Goal: Task Accomplishment & Management: Manage account settings

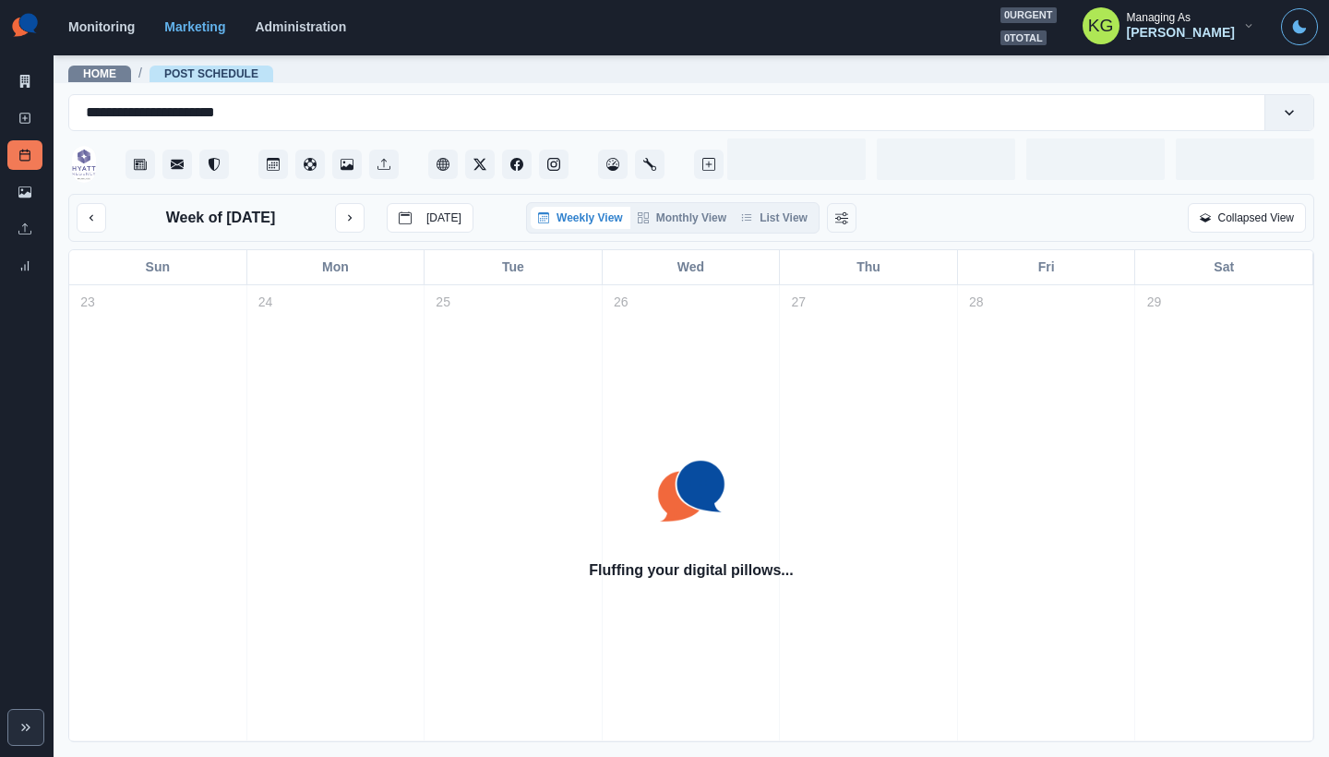
click at [726, 211] on div "Weekly View Monthly View List View" at bounding box center [672, 217] width 293 height 31
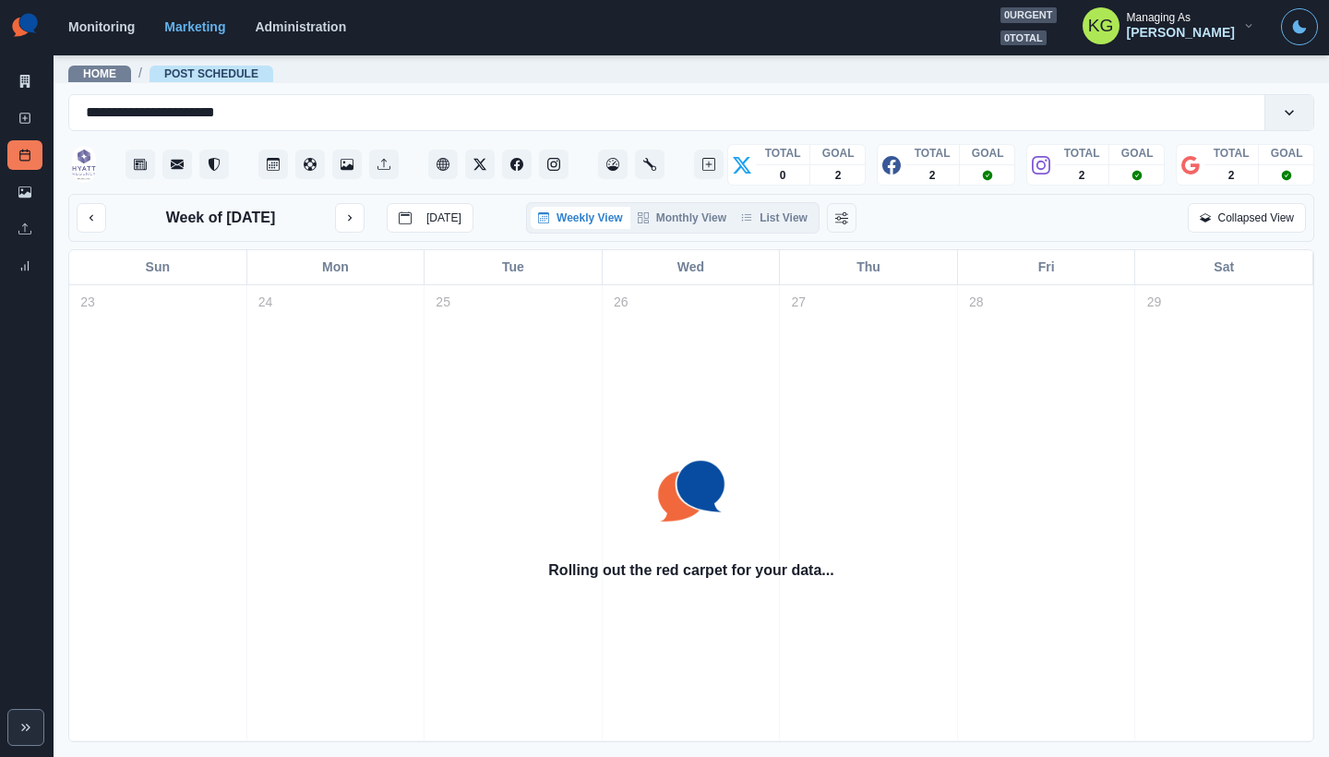
click at [785, 234] on div "Weekly View Monthly View List View" at bounding box center [672, 217] width 293 height 31
click at [777, 222] on button "List View" at bounding box center [774, 218] width 81 height 22
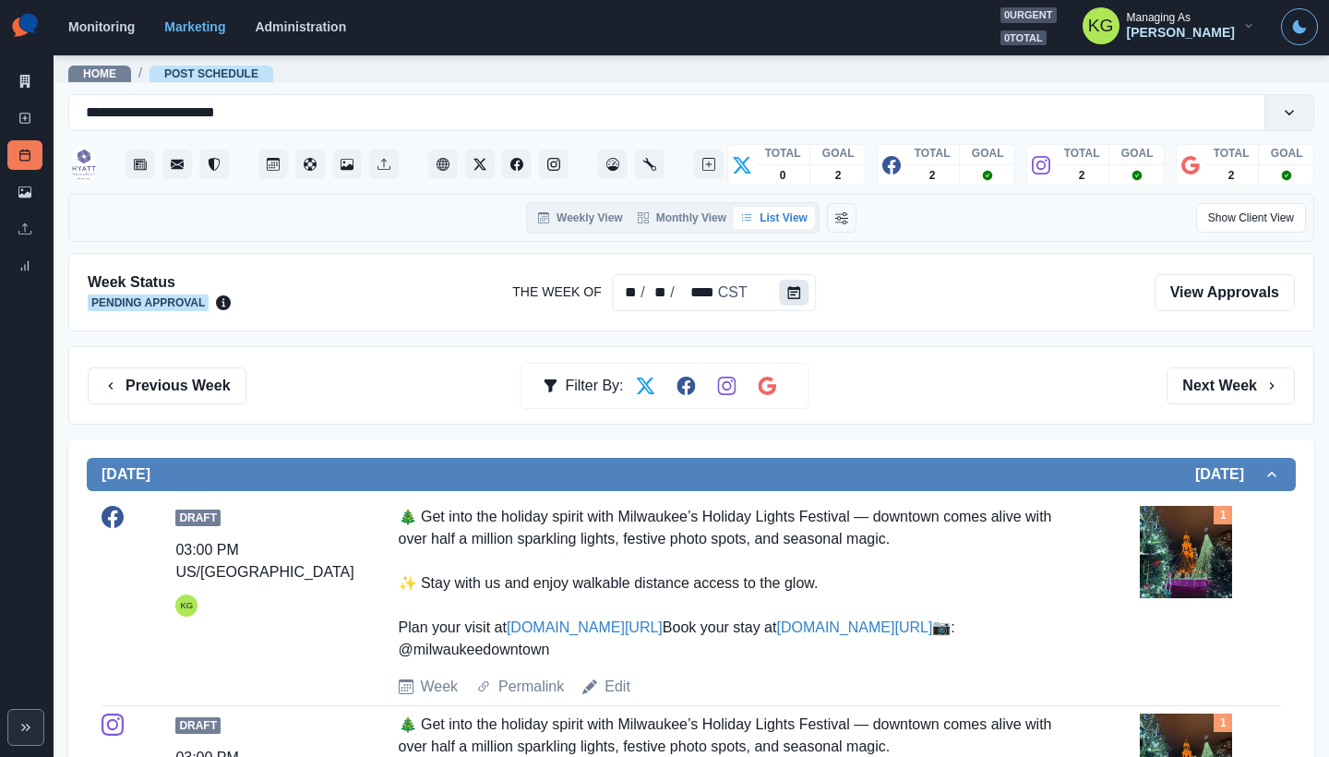
click at [801, 294] on button "Calendar" at bounding box center [795, 293] width 30 height 26
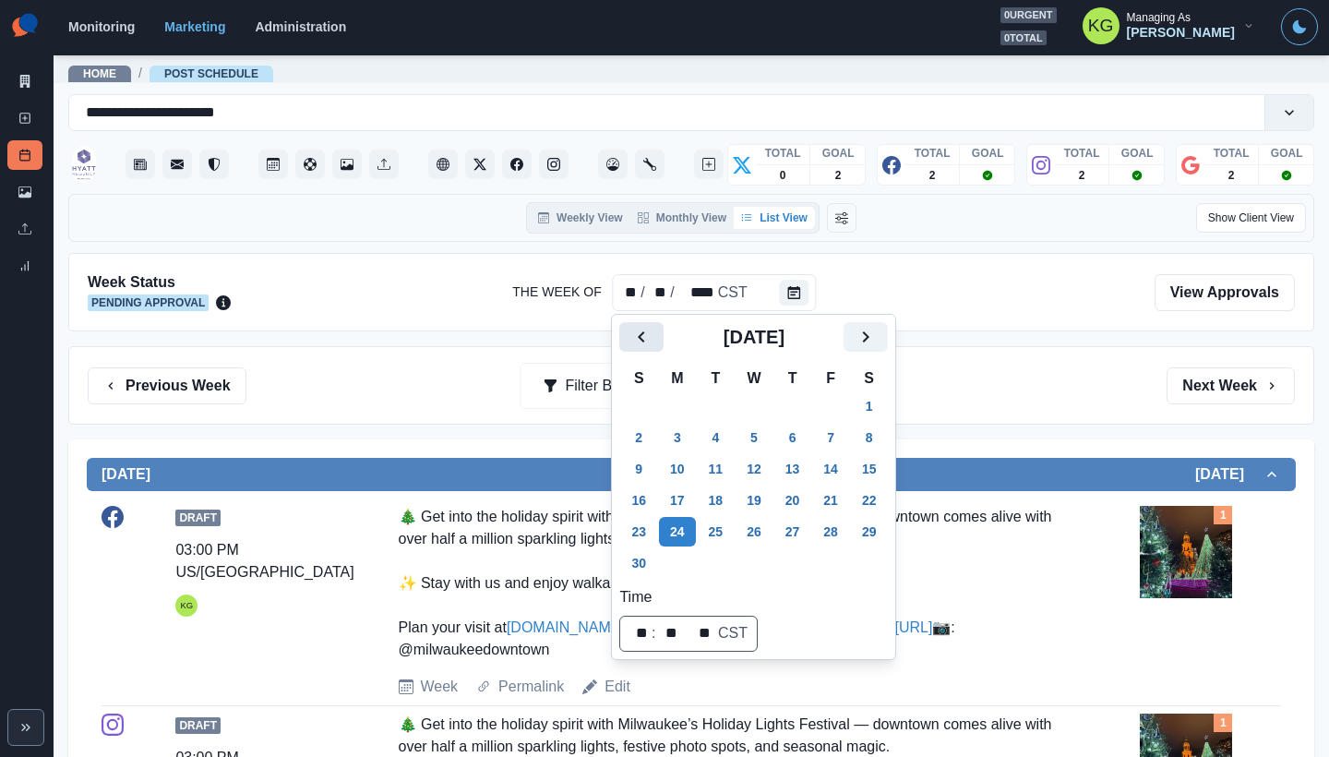
click at [647, 338] on icon "Previous" at bounding box center [641, 337] width 22 height 22
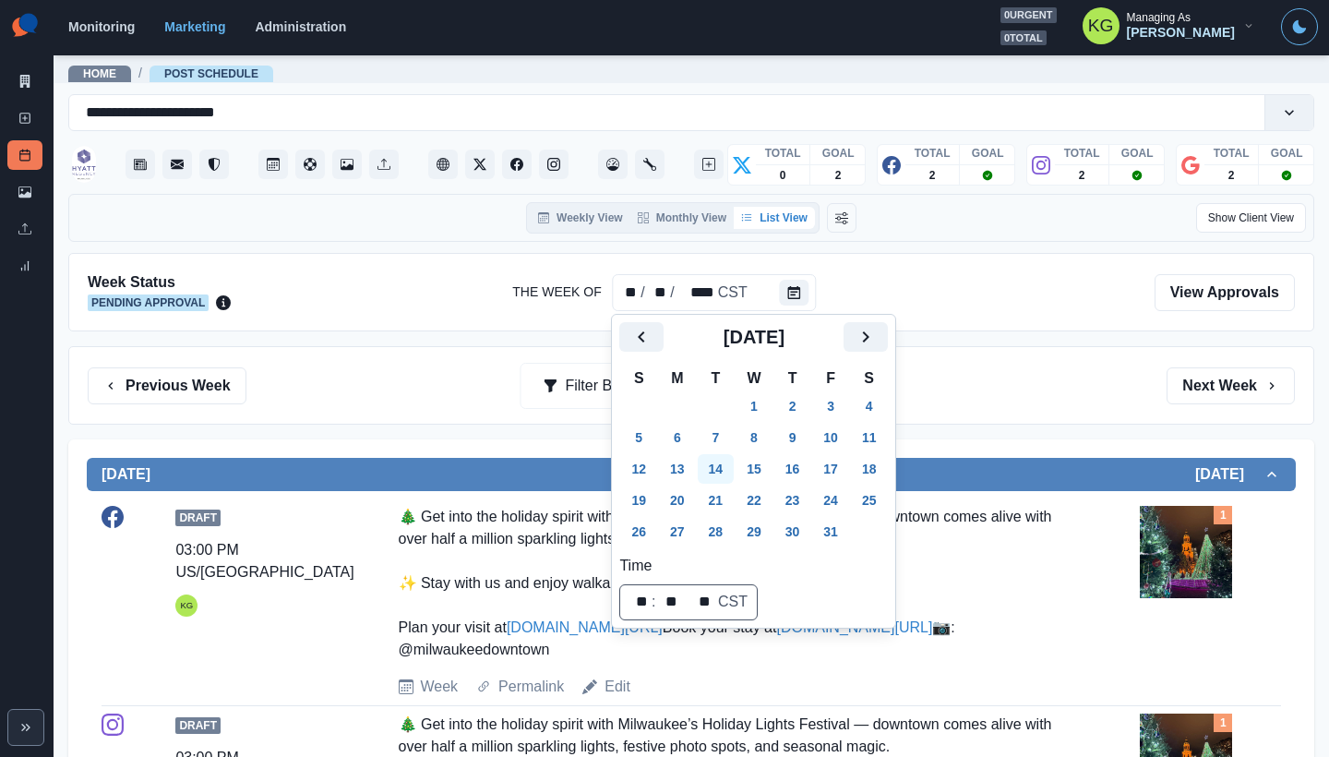
click at [724, 470] on button "14" at bounding box center [716, 469] width 37 height 30
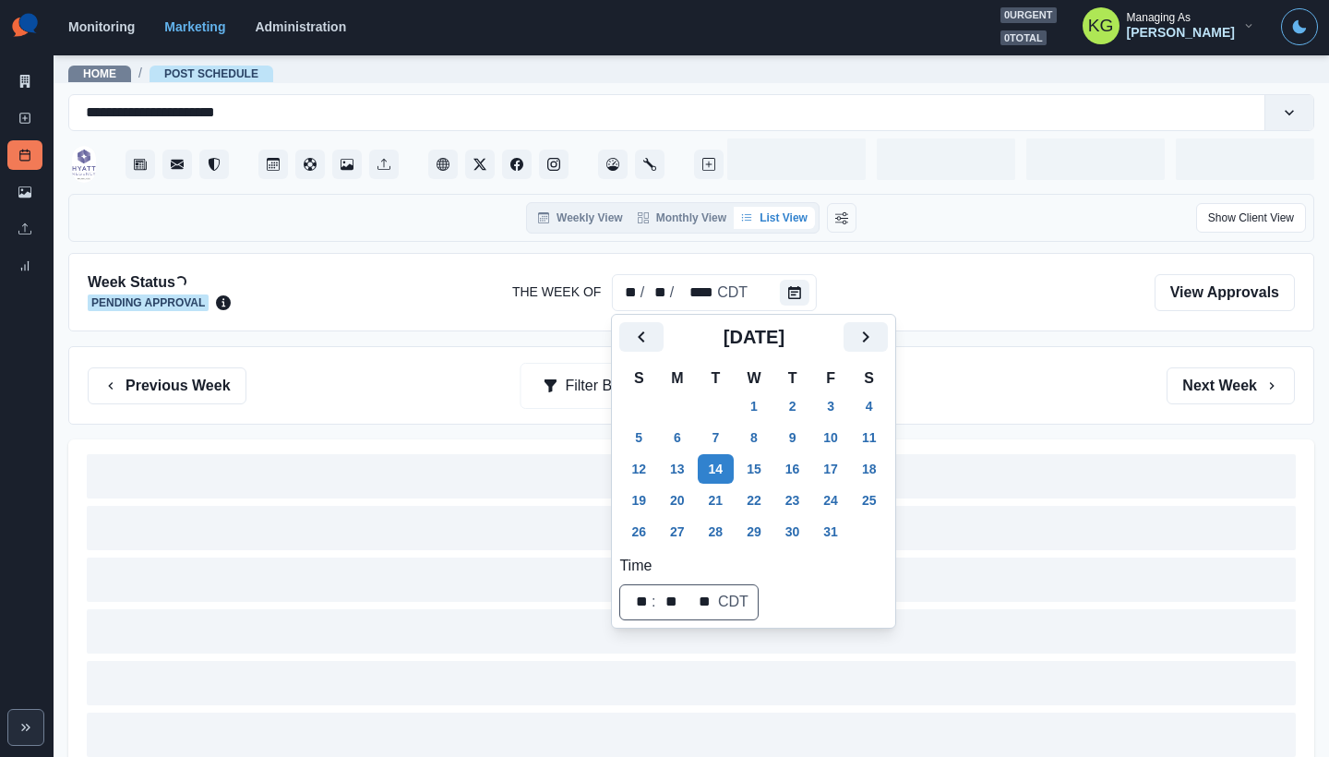
click at [1011, 361] on div "Previous Week Filter By: Next Week" at bounding box center [691, 385] width 1246 height 78
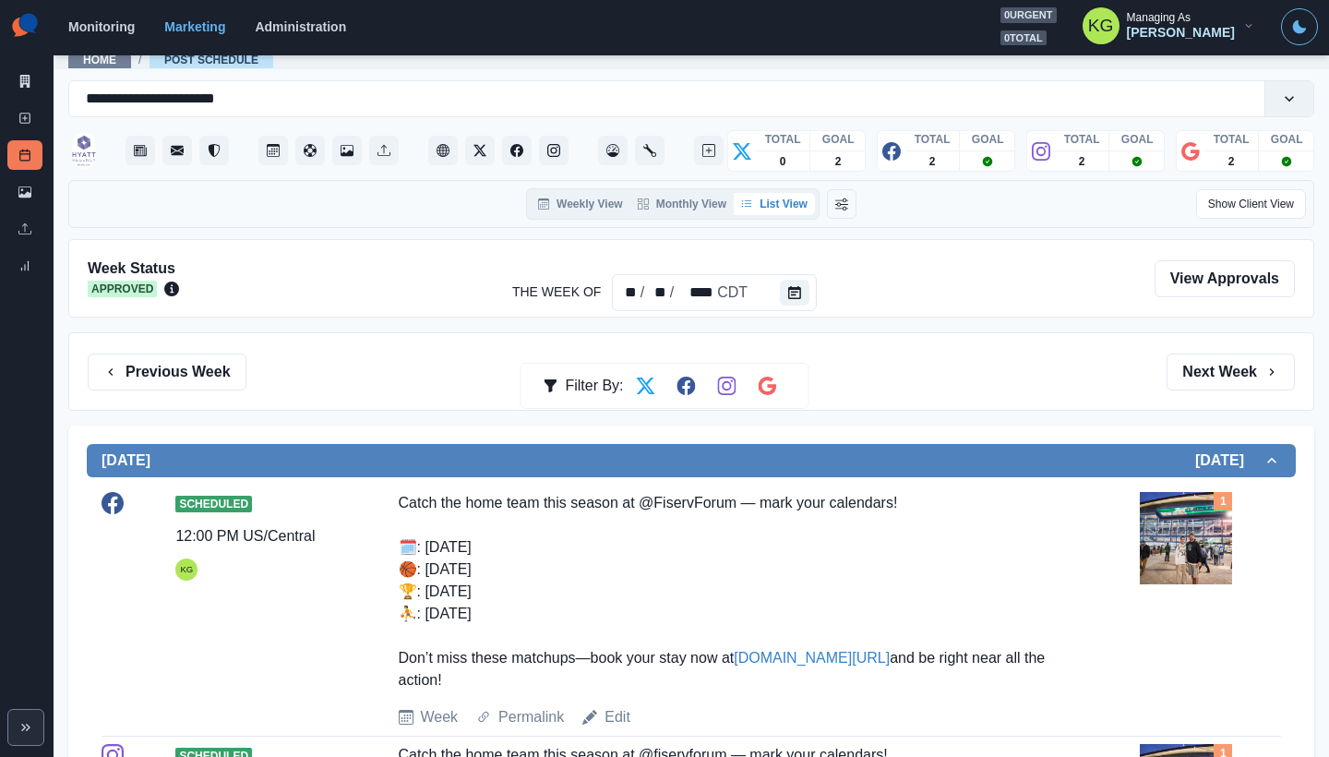
scroll to position [251, 0]
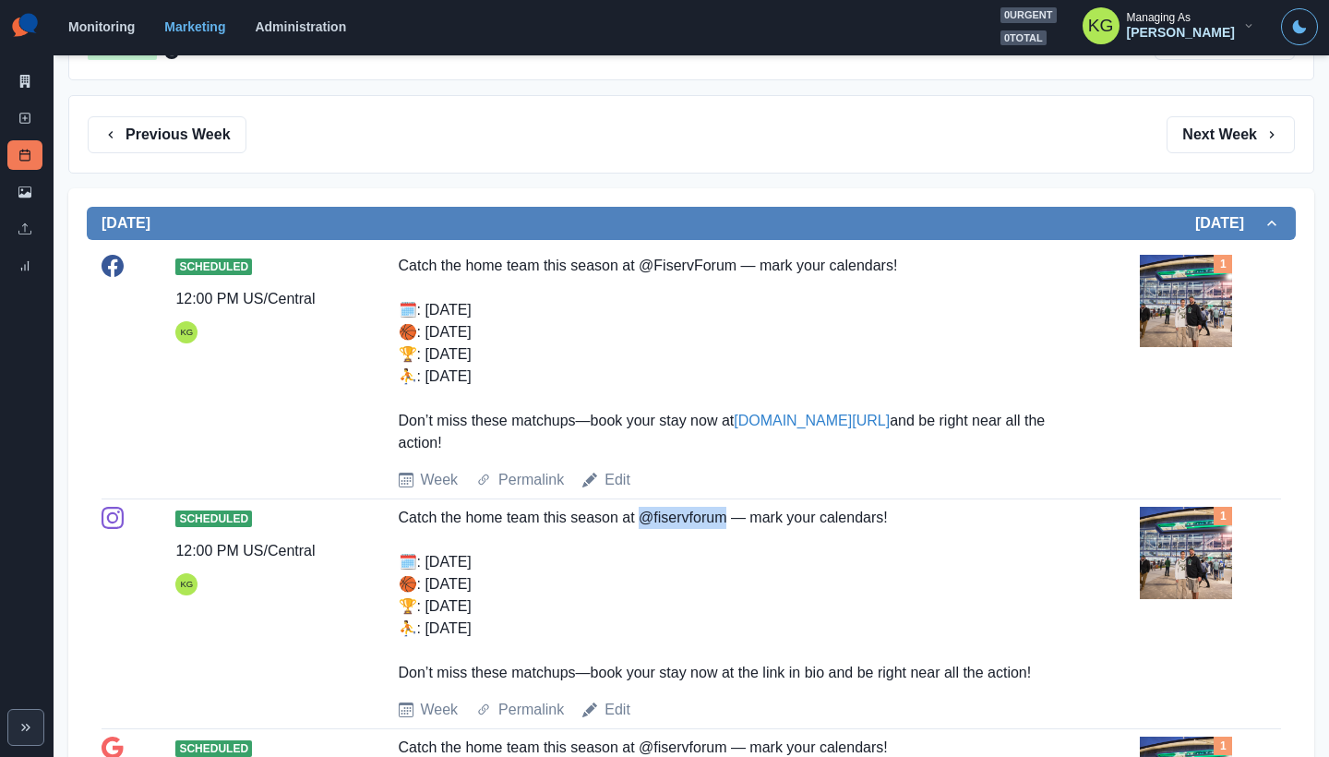
drag, startPoint x: 728, startPoint y: 517, endPoint x: 635, endPoint y: 518, distance: 93.2
click at [636, 519] on div "Catch the home team this season at @fiservforum — mark your calendars! 🗓️: Octo…" at bounding box center [729, 595] width 660 height 177
copy div "@fiservforum"
drag, startPoint x: 732, startPoint y: 266, endPoint x: 637, endPoint y: 266, distance: 95.1
click at [637, 266] on div "Catch the home team this season at @FiservForum — mark your calendars! 🗓️: Octo…" at bounding box center [729, 354] width 660 height 199
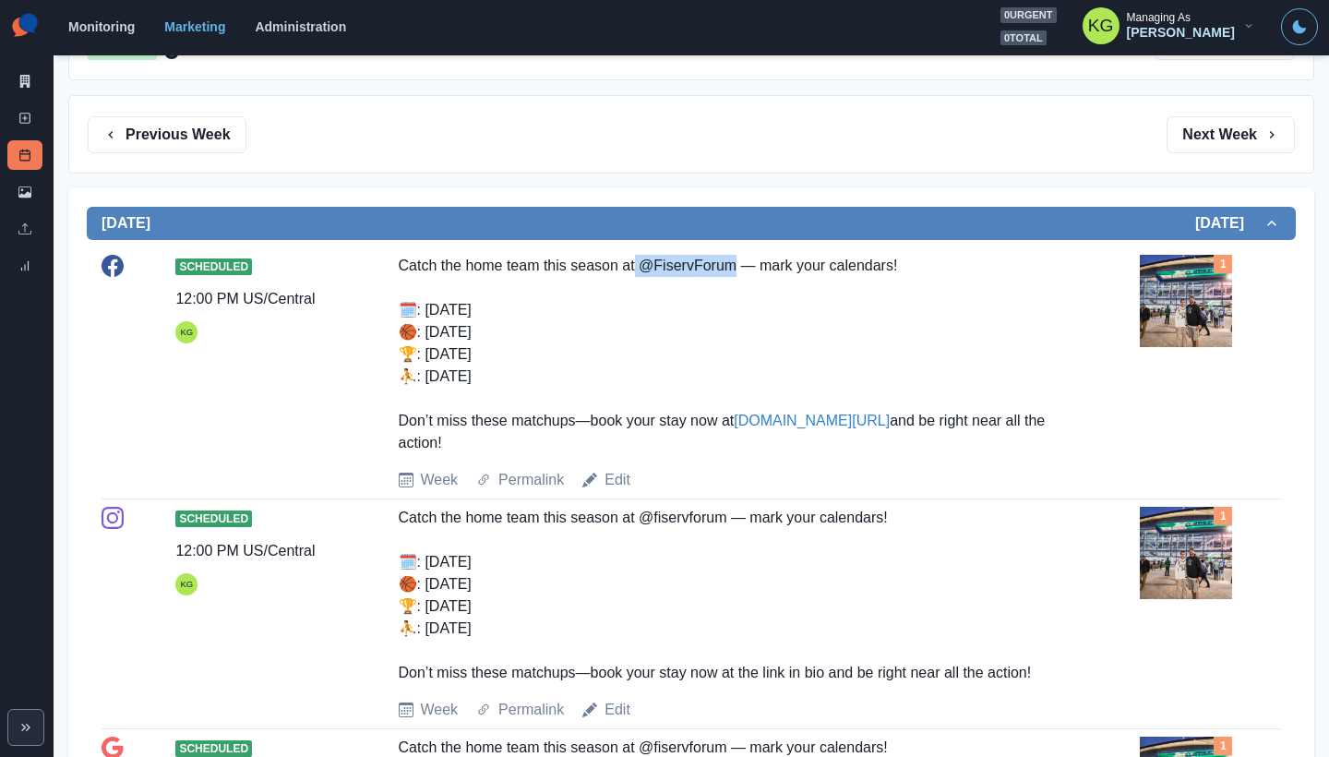
copy div "@FiservForum"
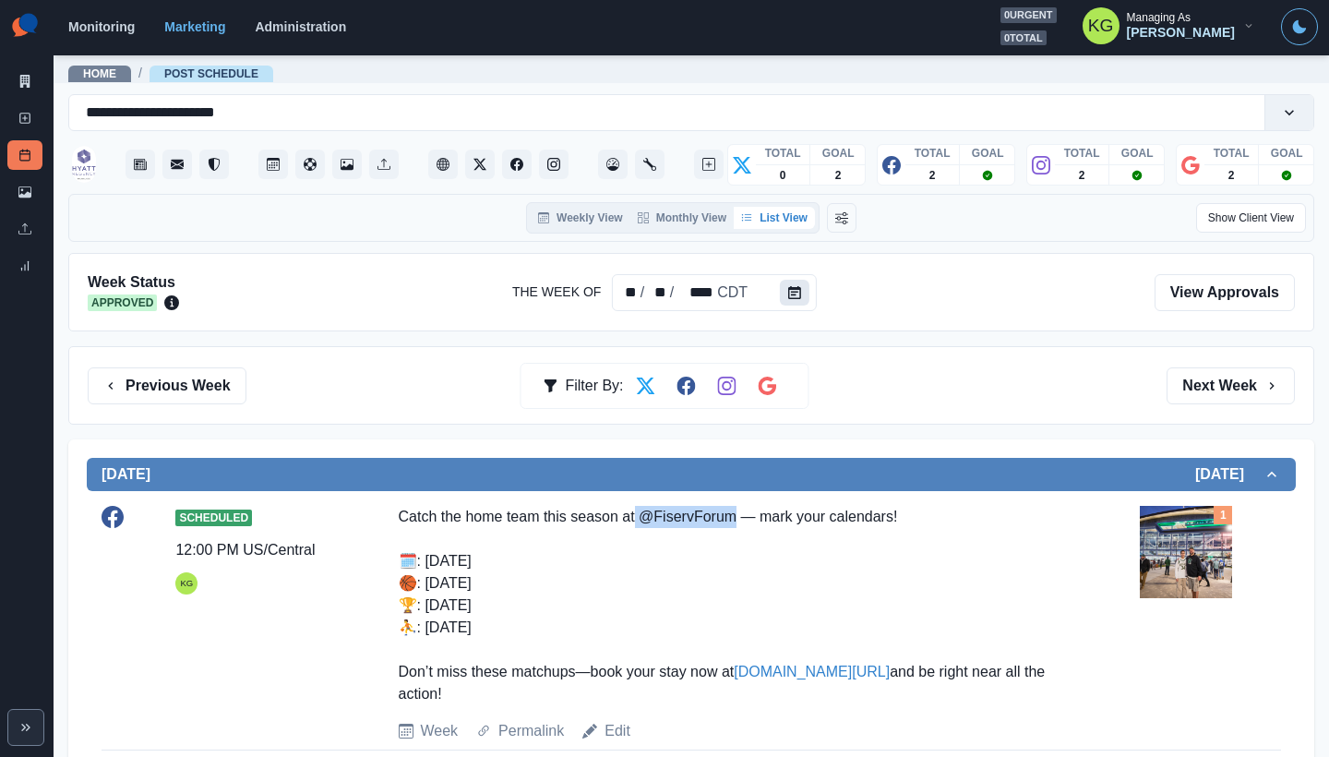
click at [795, 288] on icon "Calendar" at bounding box center [794, 292] width 13 height 13
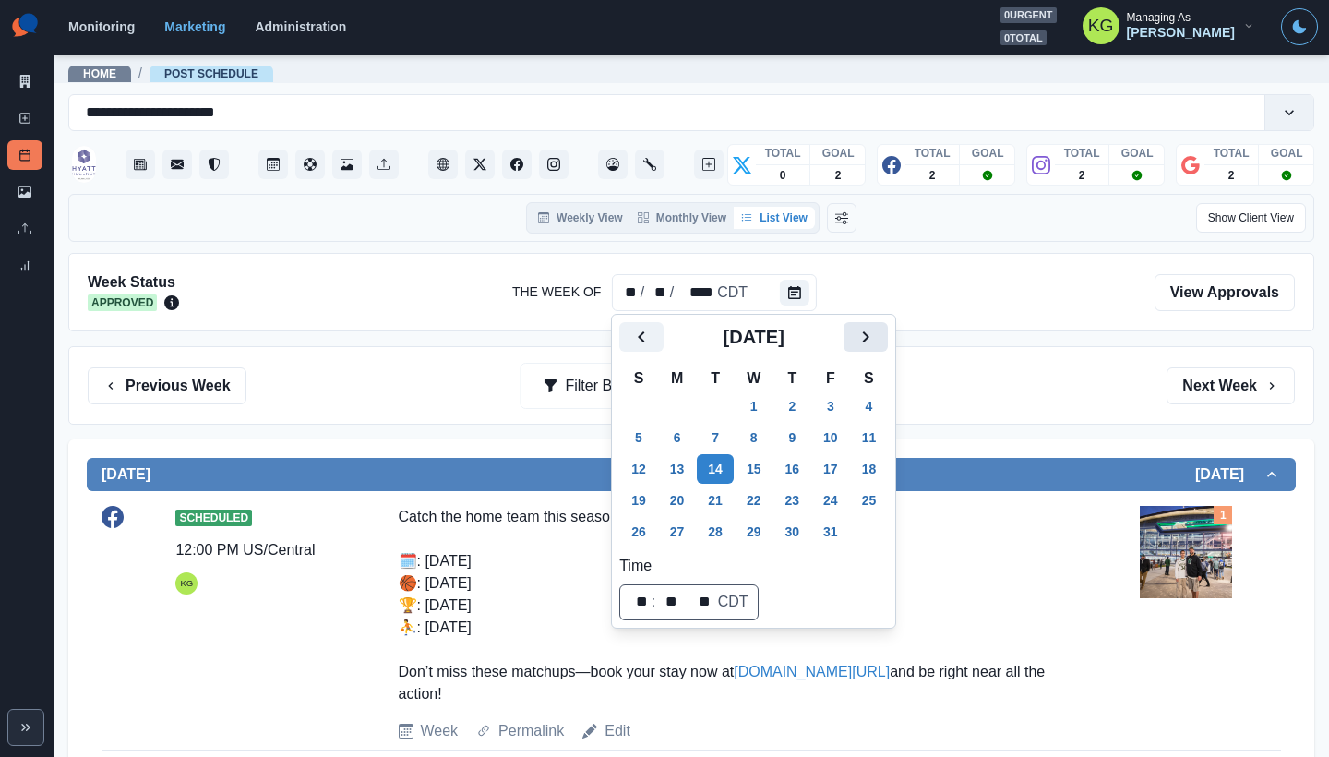
click at [877, 334] on icon "Next" at bounding box center [866, 337] width 22 height 22
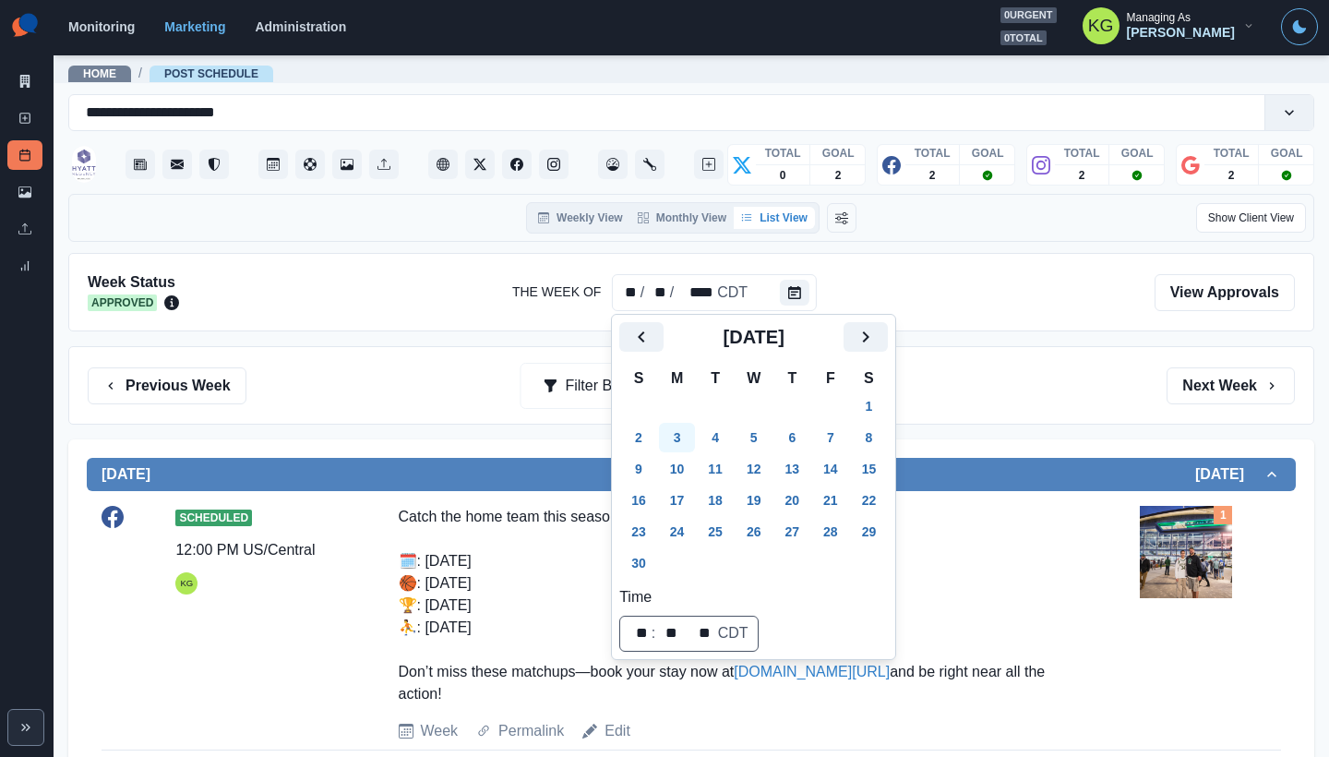
click at [677, 442] on button "3" at bounding box center [677, 438] width 37 height 30
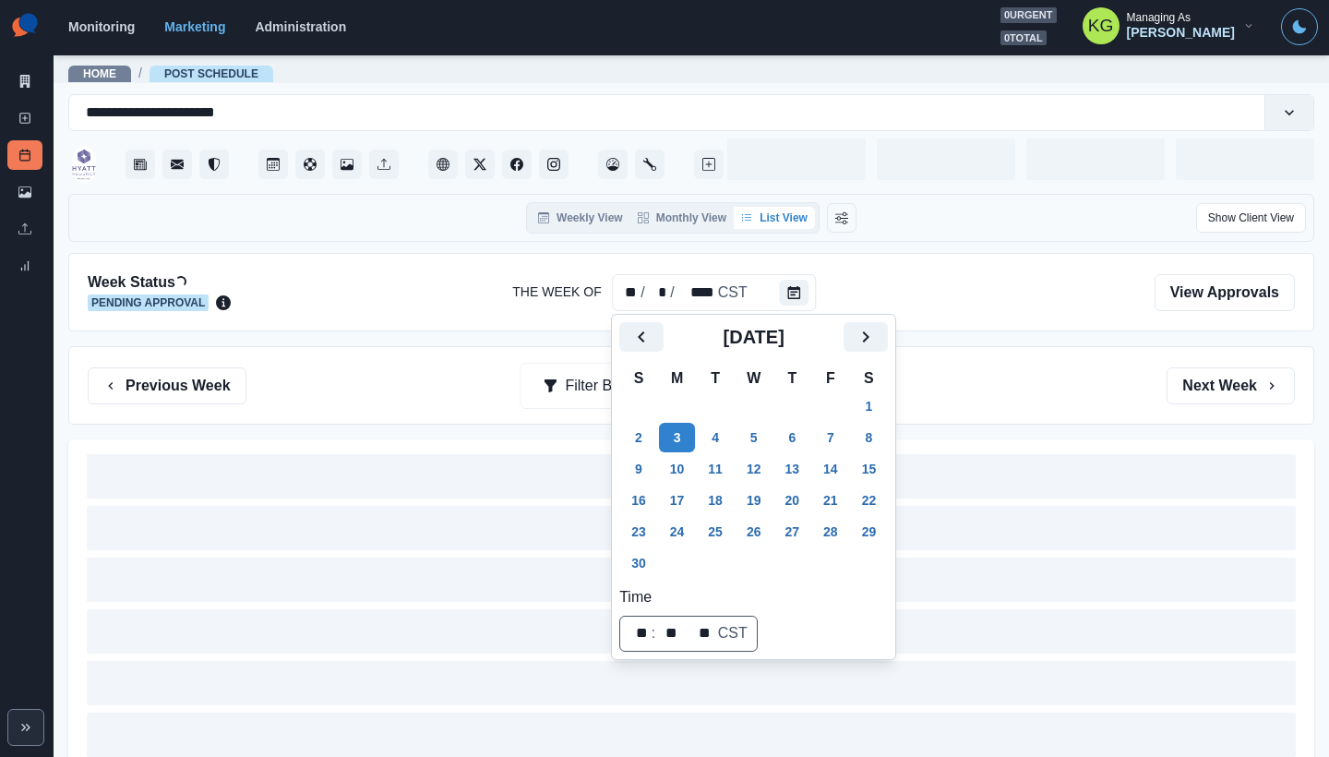
click at [1003, 403] on div "Previous Week Filter By: Next Week" at bounding box center [691, 385] width 1207 height 37
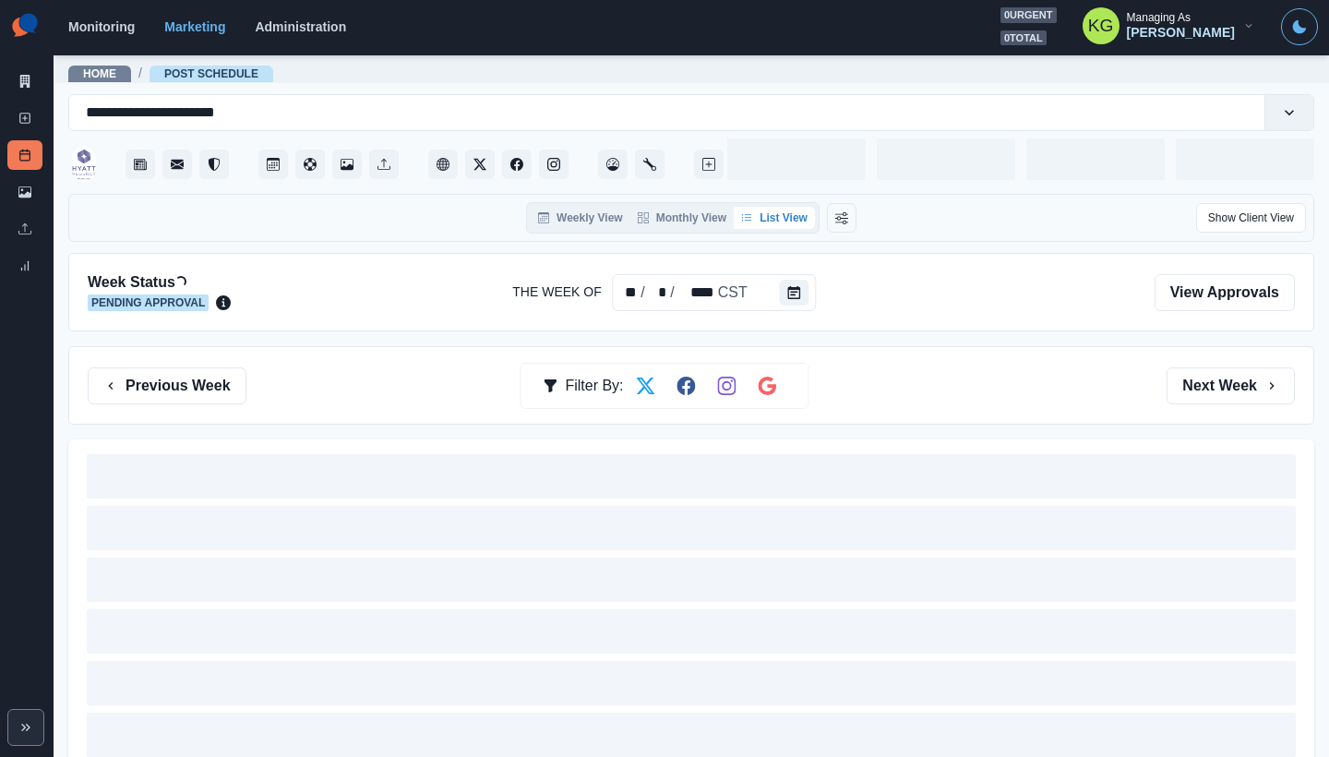
click at [953, 311] on div "Week Status Loading... Pending Approval The Week Of ** / * / **** CST View Appr…" at bounding box center [691, 292] width 1246 height 78
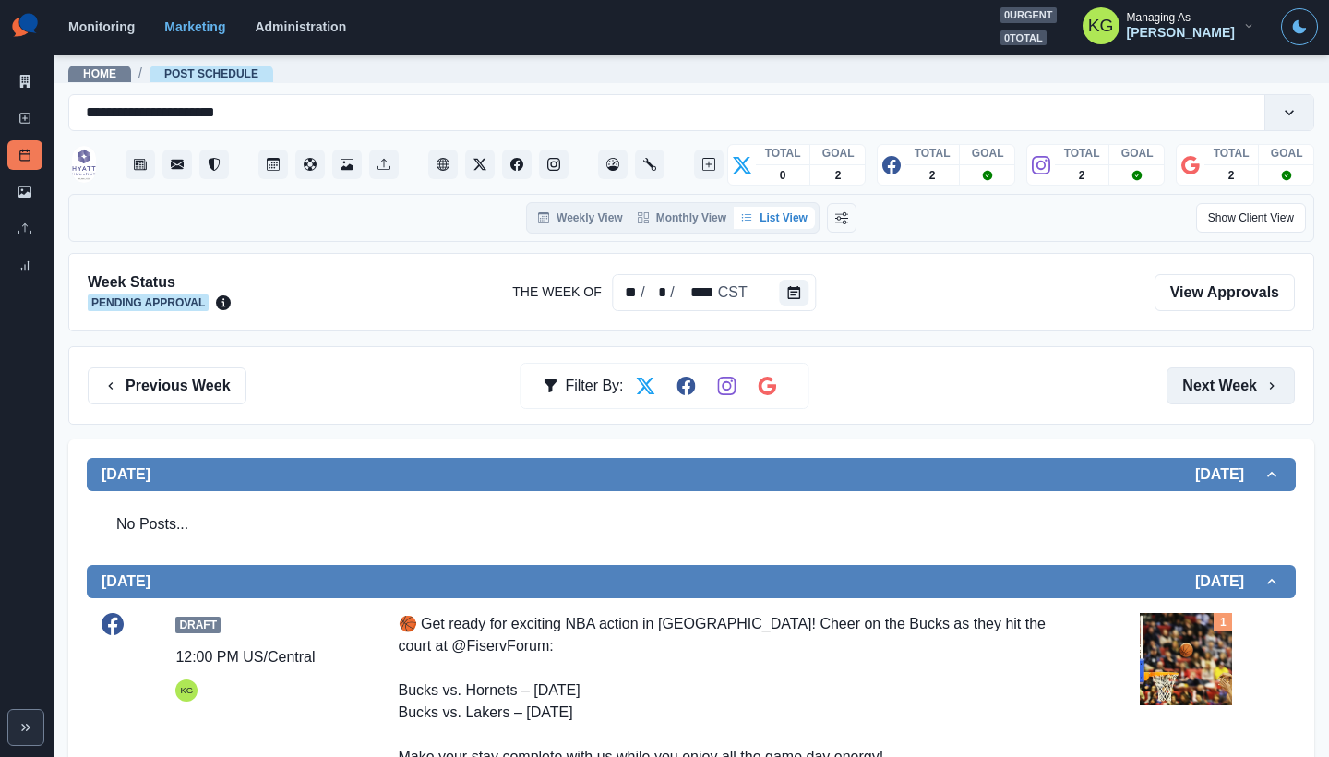
click at [1228, 376] on button "Next Week" at bounding box center [1231, 385] width 128 height 37
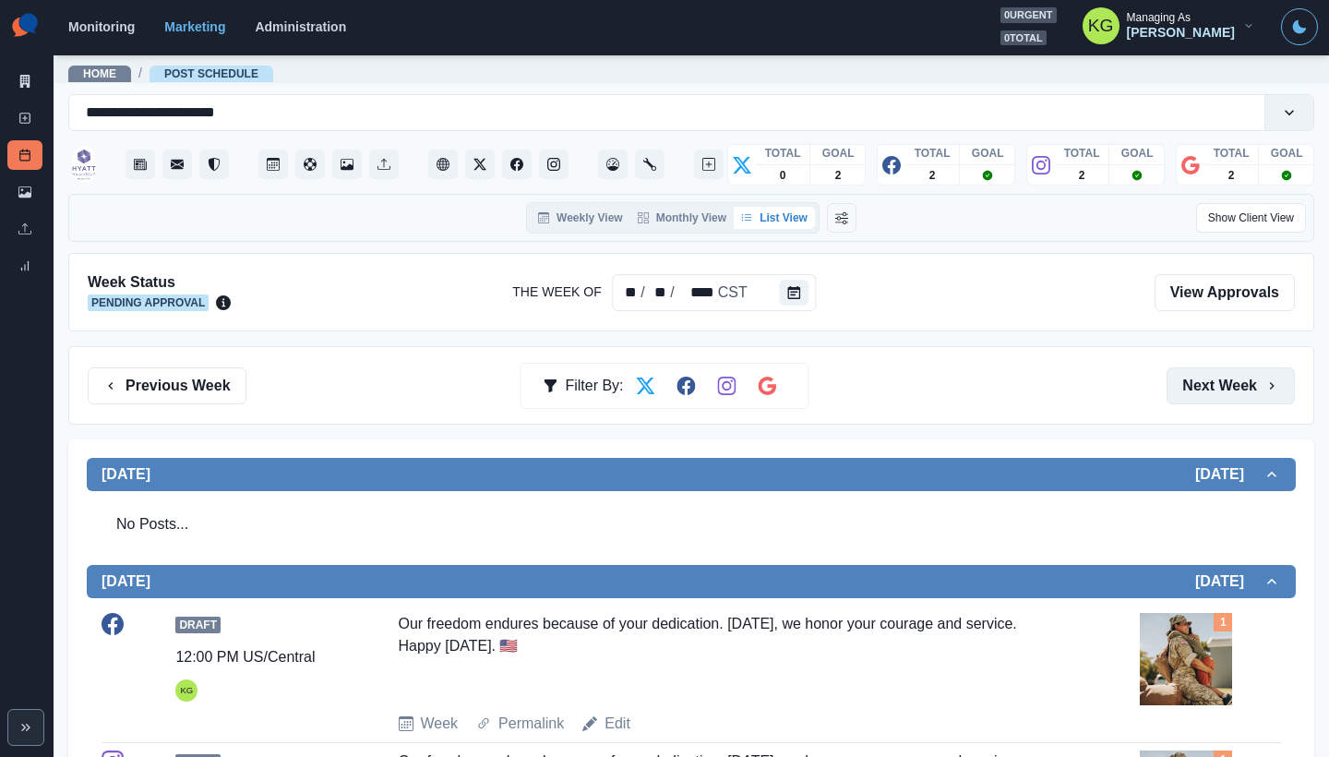
click at [1208, 393] on button "Next Week" at bounding box center [1231, 385] width 128 height 37
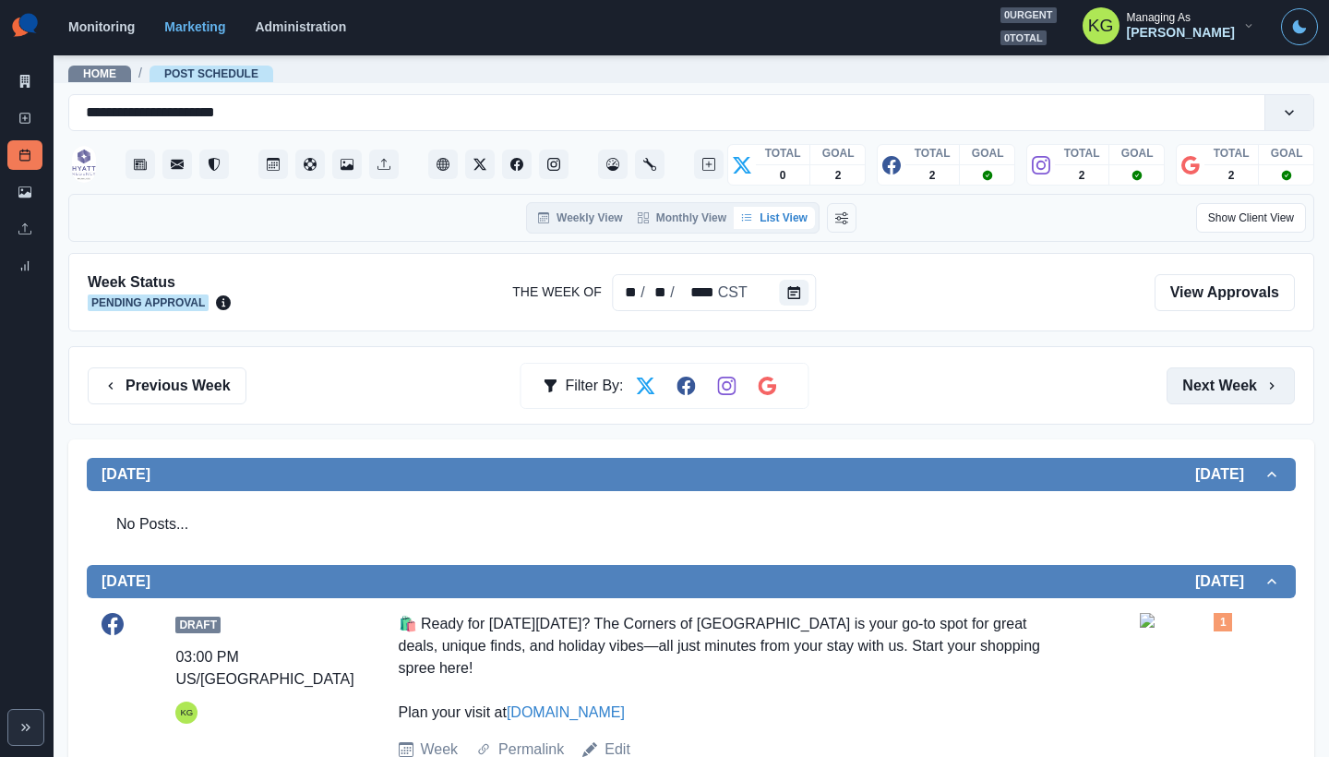
click at [1210, 392] on button "Next Week" at bounding box center [1231, 385] width 128 height 37
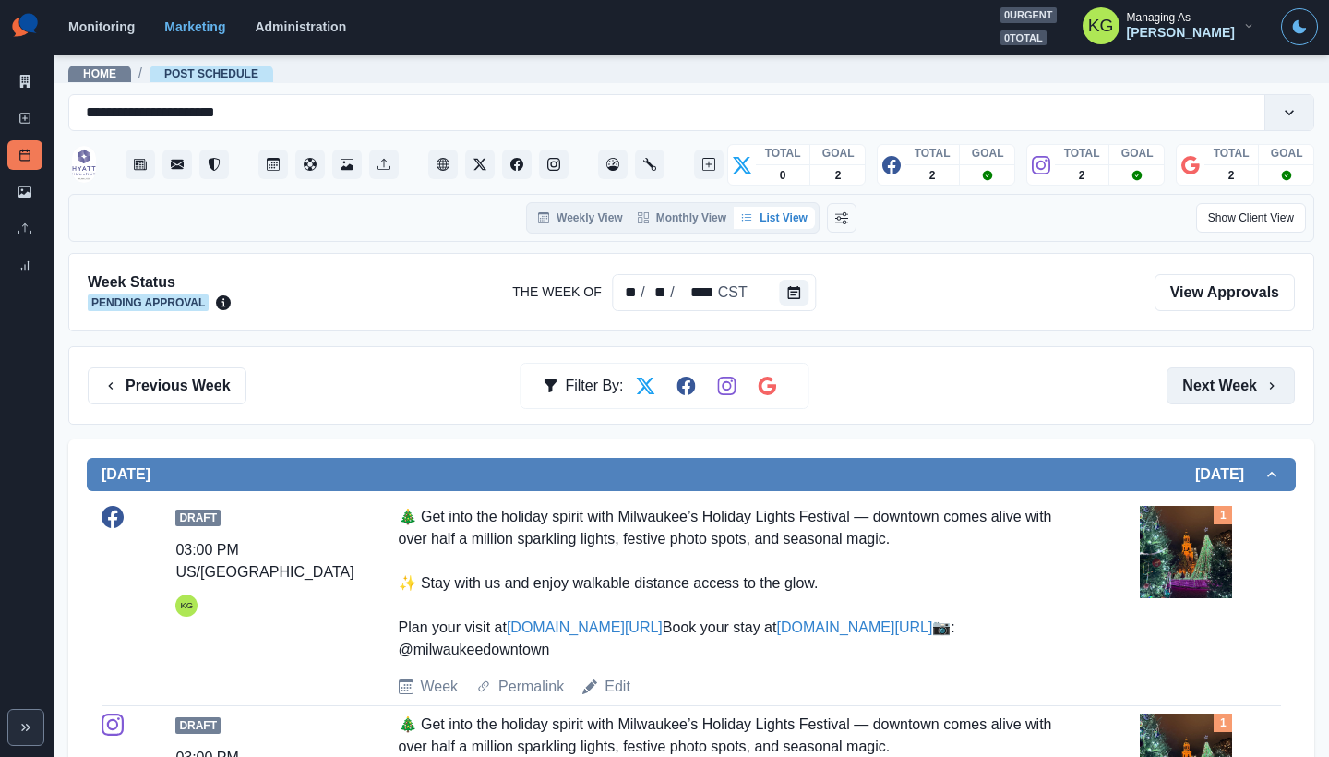
click at [1210, 382] on button "Next Week" at bounding box center [1231, 385] width 128 height 37
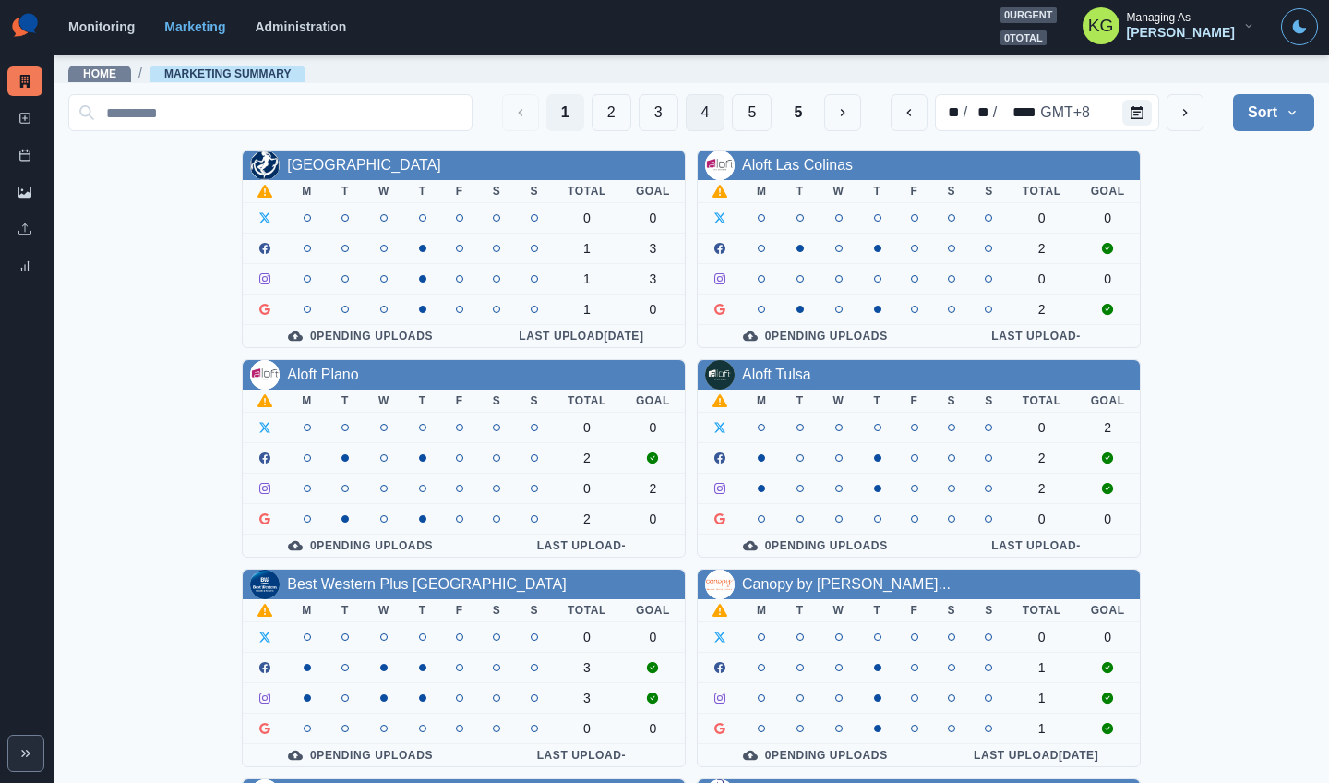
click at [695, 95] on button "4" at bounding box center [706, 112] width 40 height 37
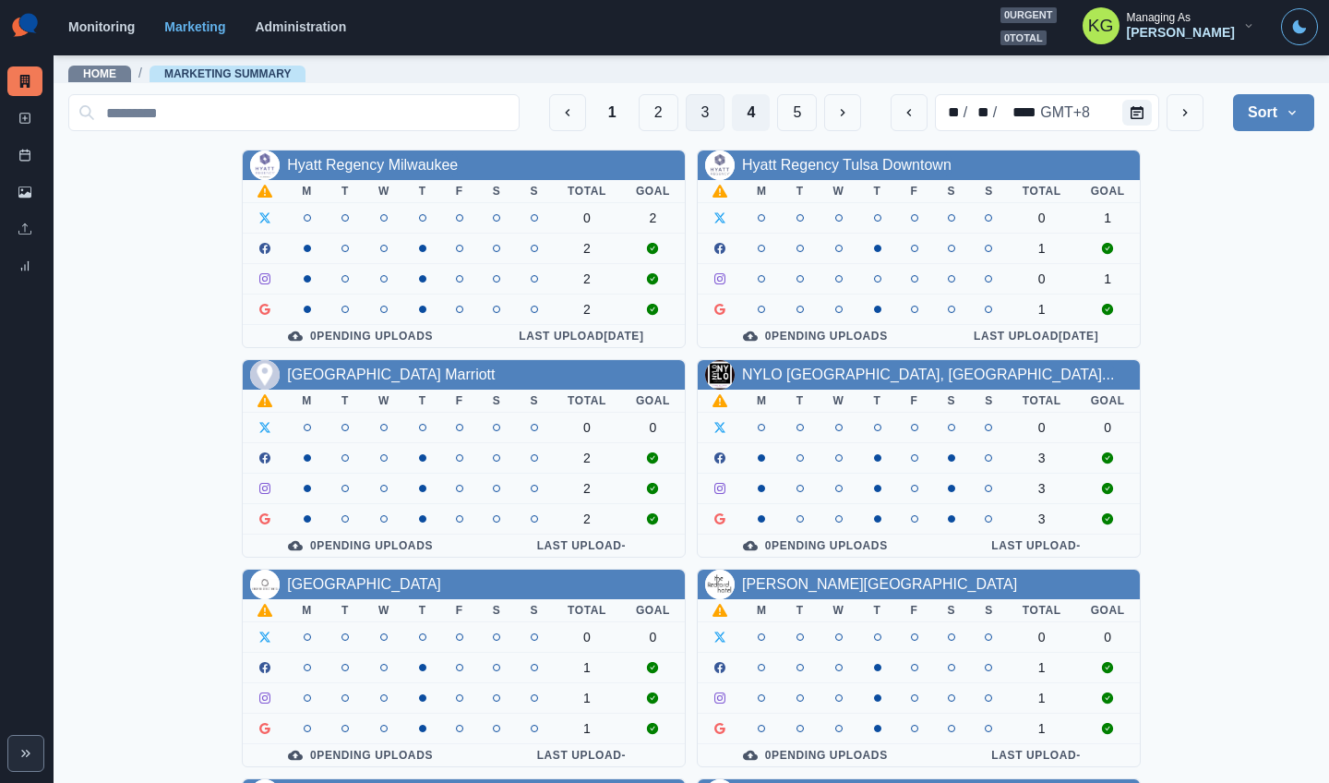
click at [686, 119] on button "3" at bounding box center [706, 112] width 40 height 37
